Goal: Task Accomplishment & Management: Complete application form

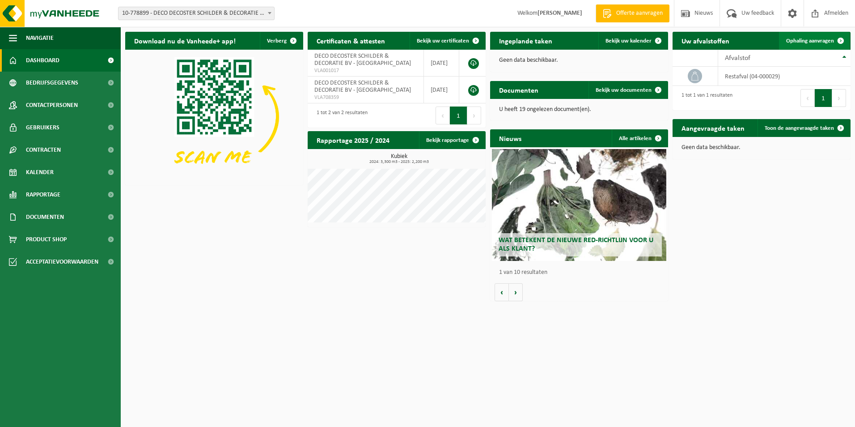
click at [797, 38] on span "Ophaling aanvragen" at bounding box center [810, 41] width 48 height 6
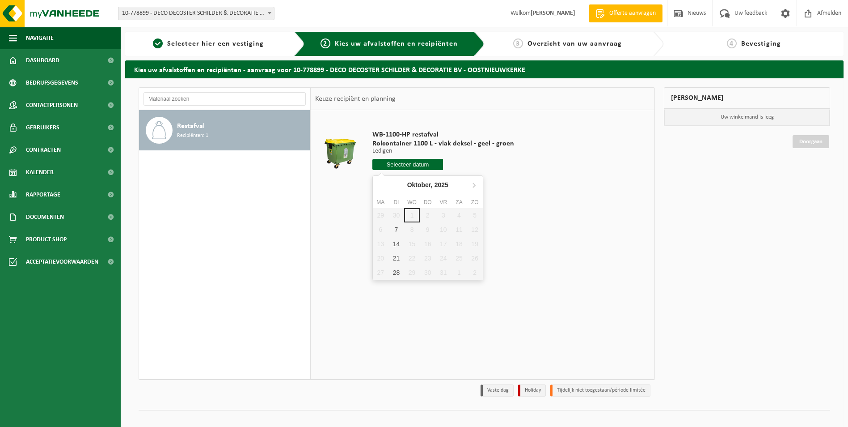
click at [415, 165] on input "text" at bounding box center [407, 164] width 71 height 11
click at [397, 227] on div "7" at bounding box center [397, 229] width 16 height 14
type input "Van 2025-10-07"
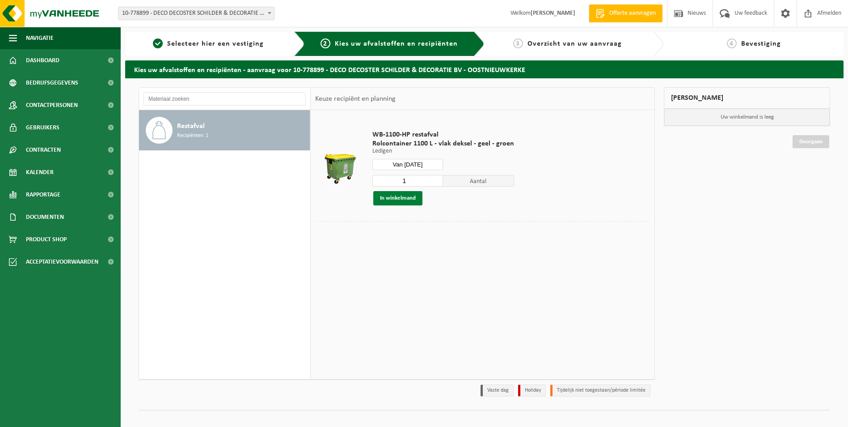
click at [400, 198] on button "In winkelmand" at bounding box center [397, 198] width 49 height 14
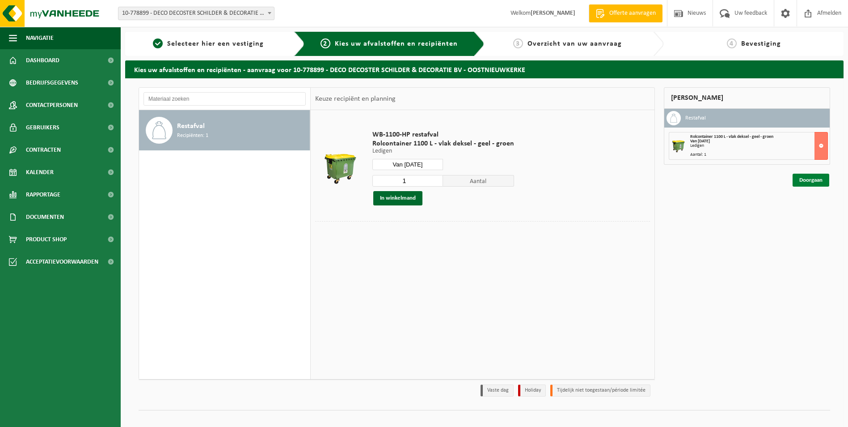
click at [806, 178] on link "Doorgaan" at bounding box center [811, 179] width 37 height 13
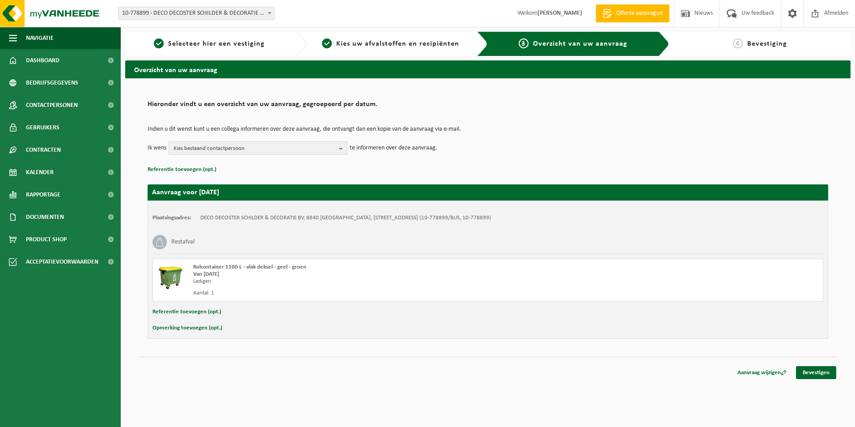
click at [281, 149] on span "Kies bestaand contactpersoon" at bounding box center [254, 148] width 162 height 13
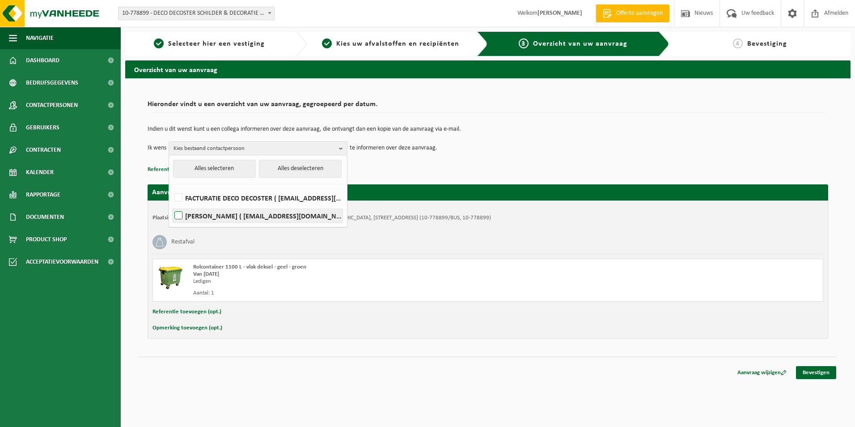
click at [177, 214] on label "LESLEY DECOSTER ( lesleydecoster@telenet.be )" at bounding box center [258, 215] width 170 height 13
click at [171, 204] on input "LESLEY DECOSTER ( lesleydecoster@telenet.be )" at bounding box center [171, 204] width 0 height 0
checkbox input "true"
click at [415, 167] on p "Referentie toevoegen (opt.)" at bounding box center [488, 170] width 680 height 12
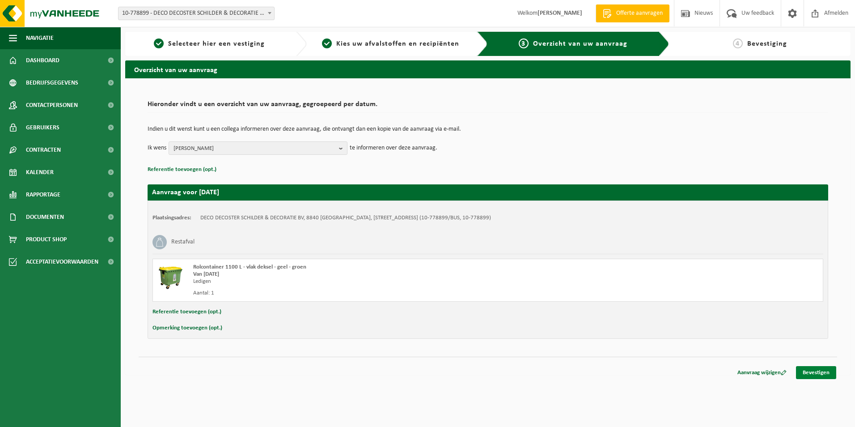
click at [807, 373] on link "Bevestigen" at bounding box center [816, 372] width 40 height 13
